Goal: Information Seeking & Learning: Understand process/instructions

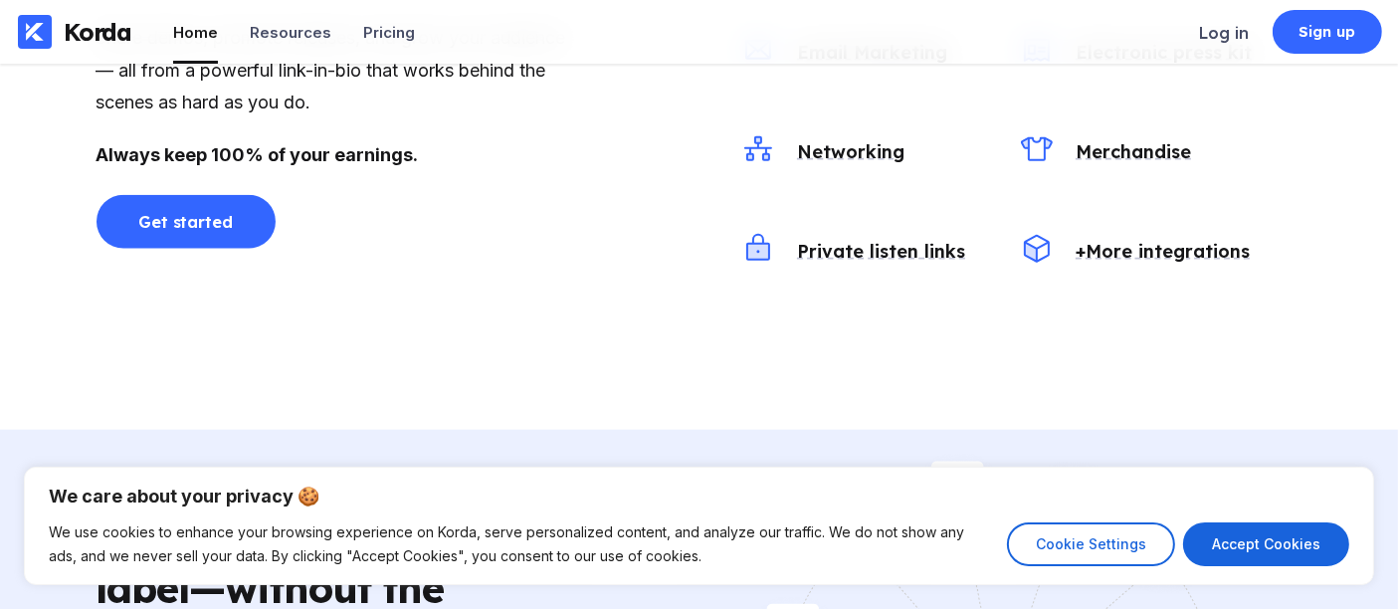
scroll to position [2542, 0]
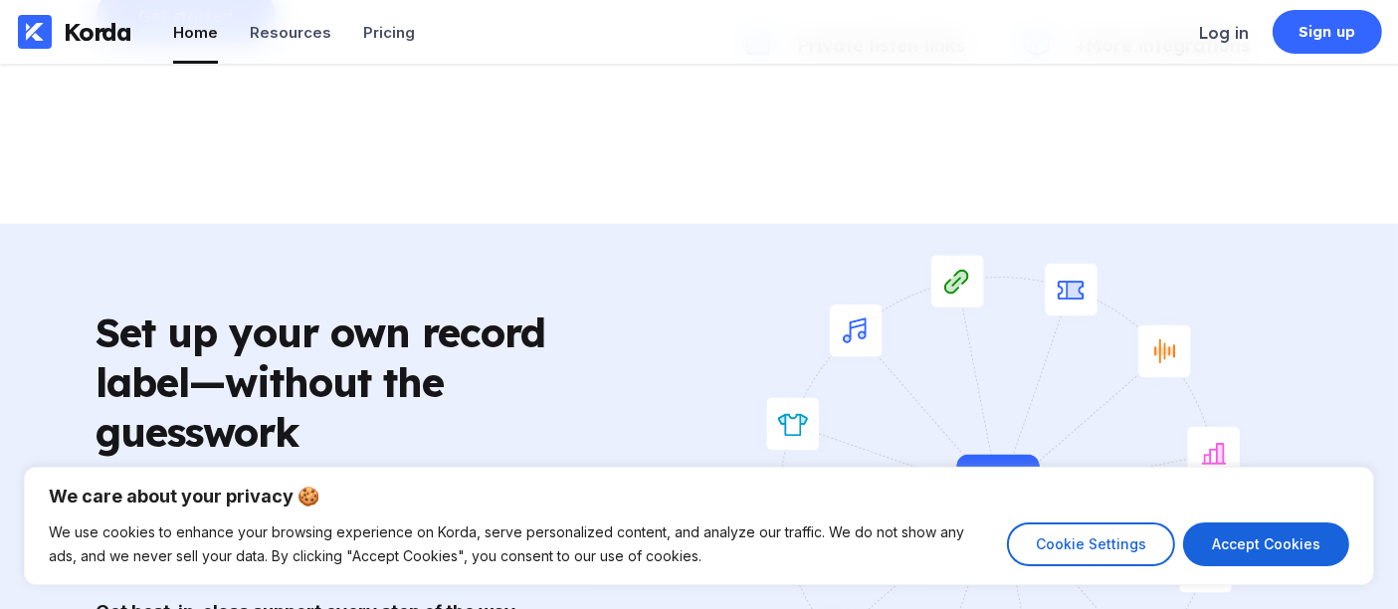
drag, startPoint x: 1262, startPoint y: 532, endPoint x: 1160, endPoint y: 445, distance: 134.0
click at [1261, 524] on button "Accept Cookies" at bounding box center [1266, 544] width 166 height 44
checkbox input "true"
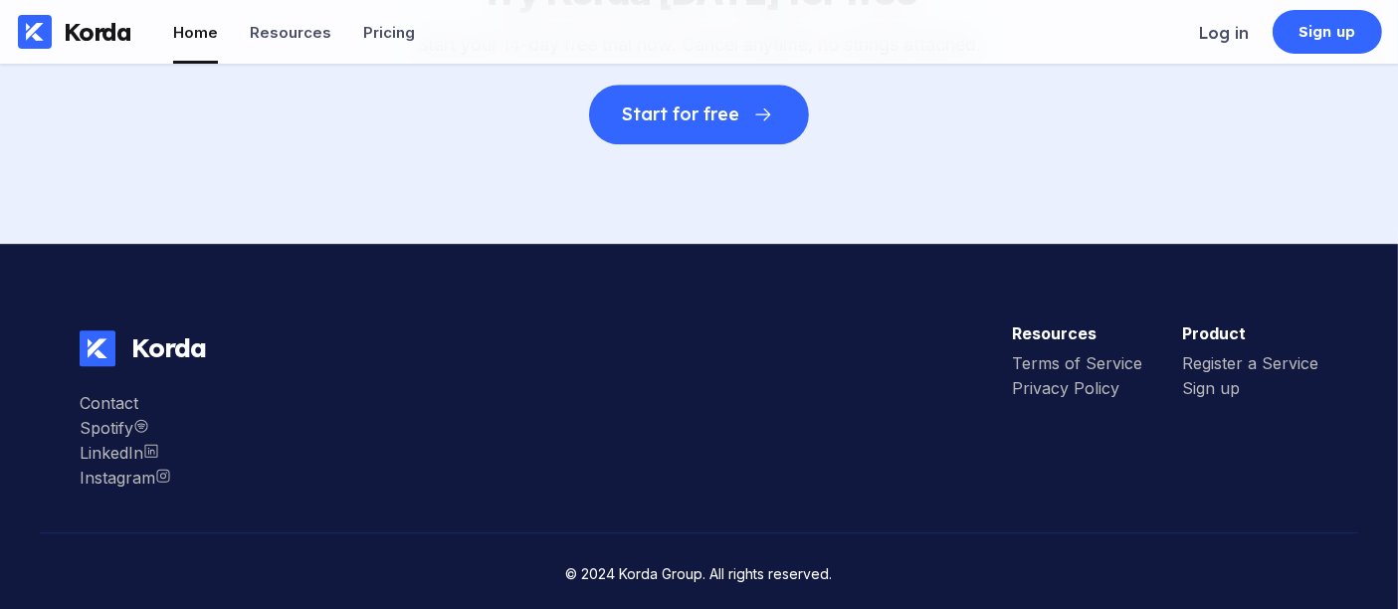
scroll to position [6162, 0]
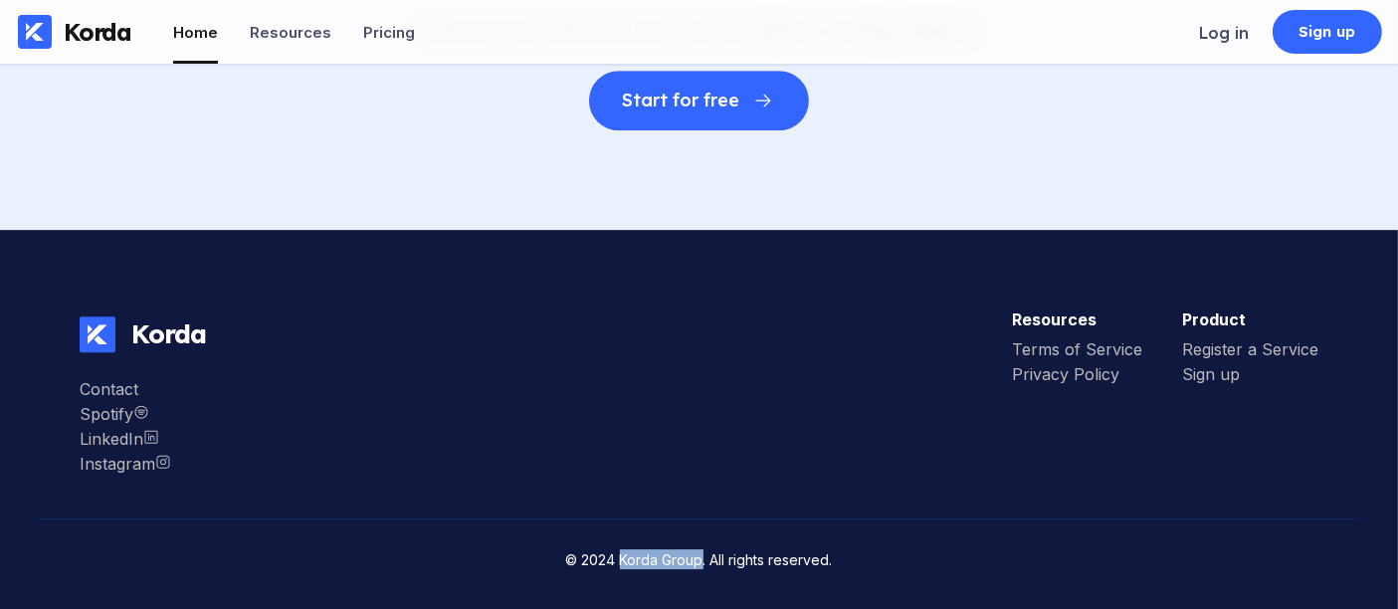
drag, startPoint x: 701, startPoint y: 562, endPoint x: 622, endPoint y: 564, distance: 79.6
click at [622, 564] on small "© 2024 Korda Group. All rights reserved." at bounding box center [699, 559] width 267 height 17
click at [1055, 375] on div "Privacy Policy" at bounding box center [1077, 374] width 130 height 20
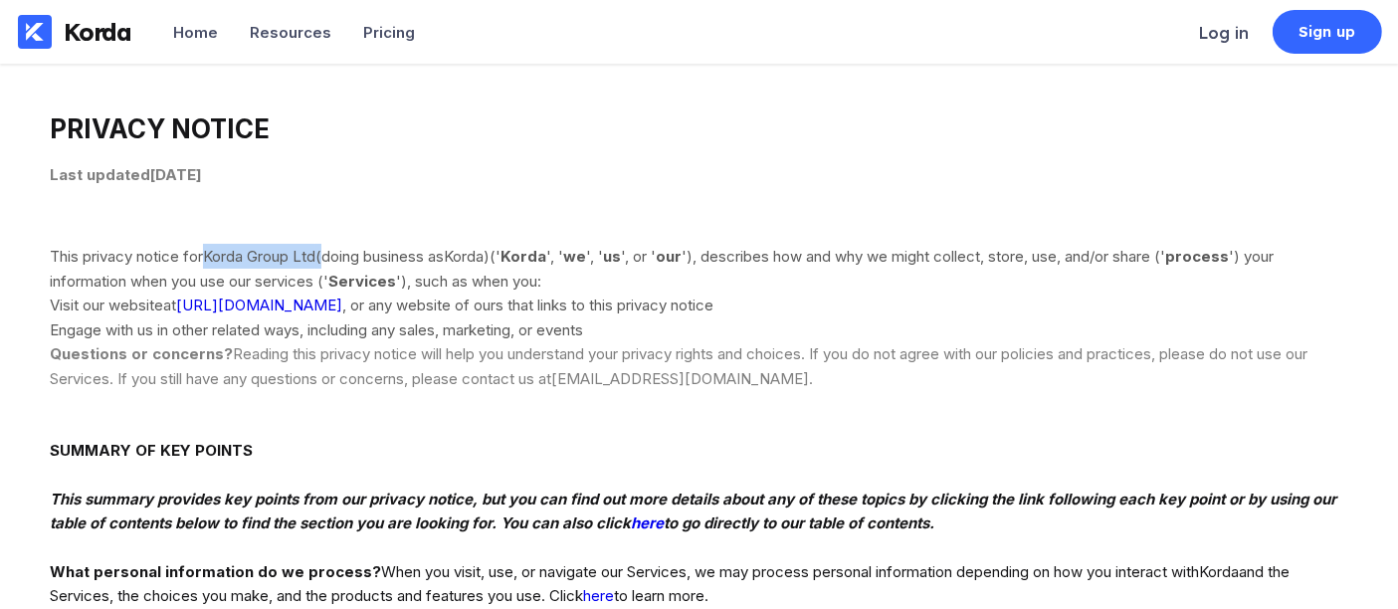
drag, startPoint x: 328, startPoint y: 256, endPoint x: 210, endPoint y: 263, distance: 118.6
click at [210, 263] on div "This privacy notice for Korda Group Ltd (doing business as Korda ) ( ' Korda ',…" at bounding box center [699, 268] width 1298 height 49
copy bdt "Korda Group Ltd"
